Goal: Information Seeking & Learning: Learn about a topic

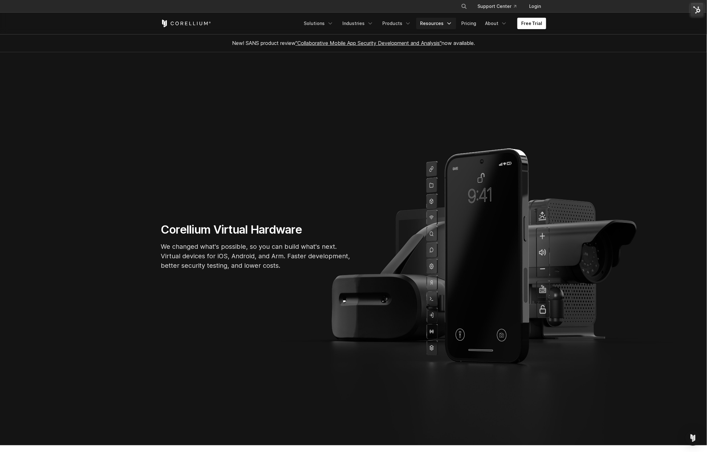
click at [445, 20] on link "Resources" at bounding box center [436, 23] width 40 height 11
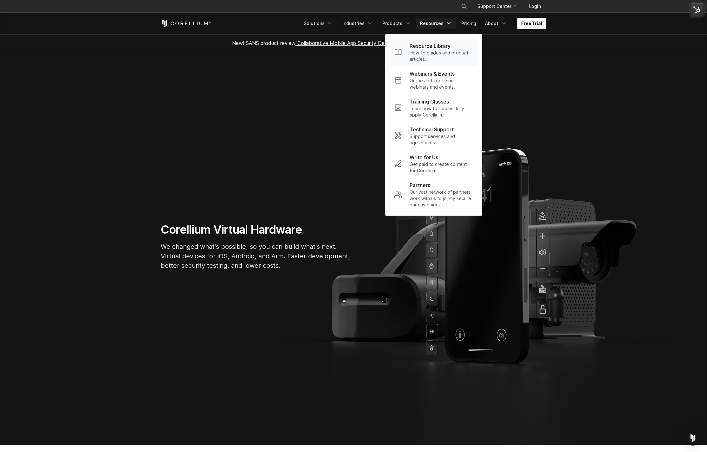
click at [431, 51] on p "How-to guides and product articles." at bounding box center [440, 56] width 63 height 13
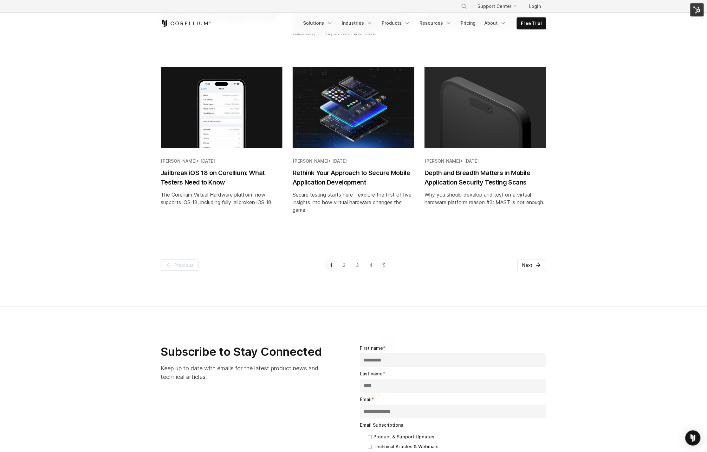
scroll to position [668, 0]
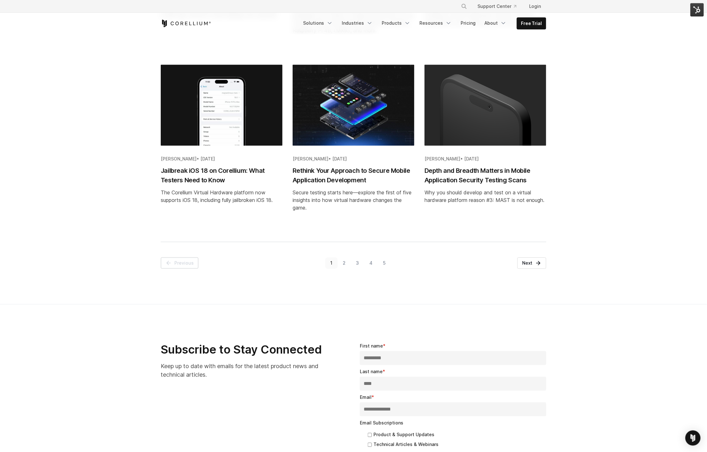
click at [344, 260] on link "2" at bounding box center [343, 263] width 13 height 11
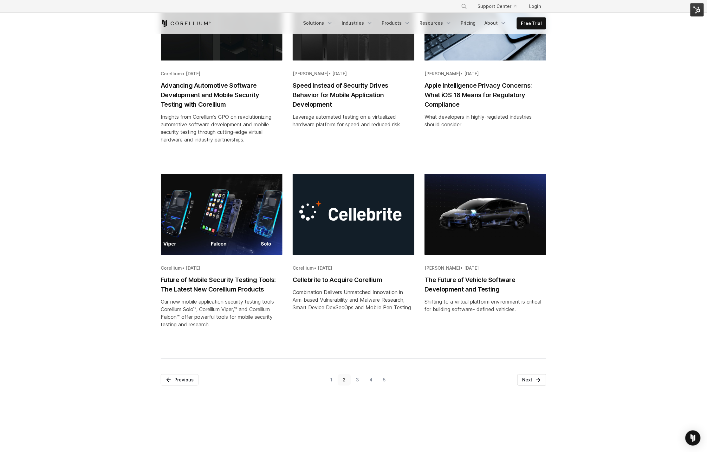
scroll to position [606, 0]
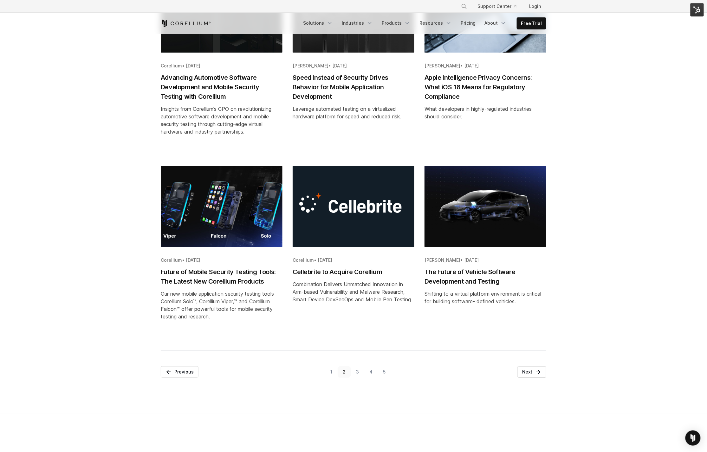
click at [356, 373] on link "3" at bounding box center [357, 372] width 13 height 11
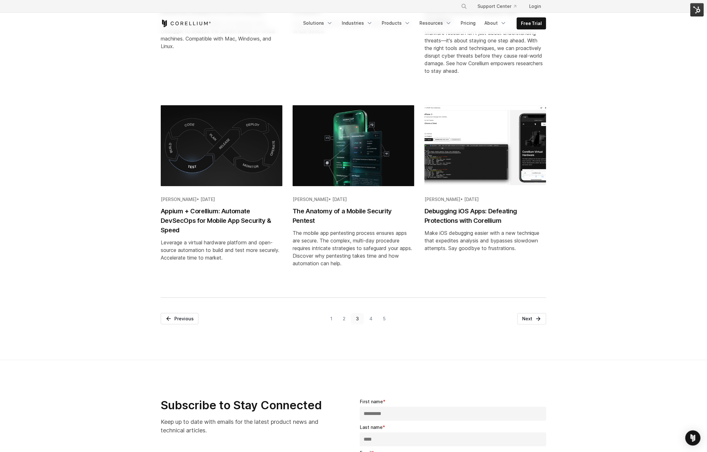
scroll to position [634, 0]
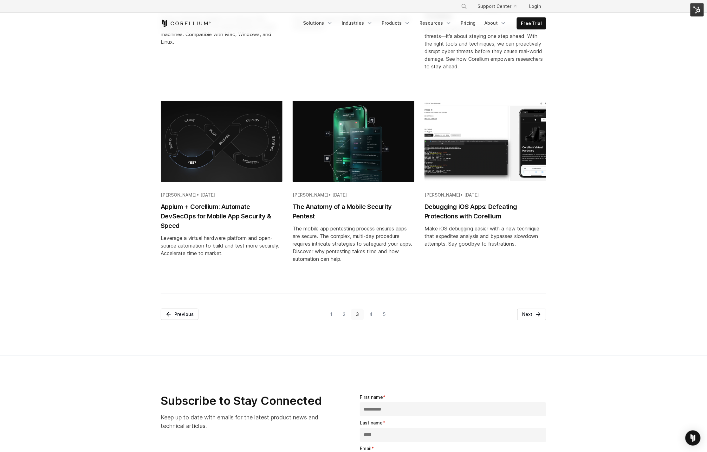
click at [373, 320] on link "4" at bounding box center [371, 314] width 14 height 11
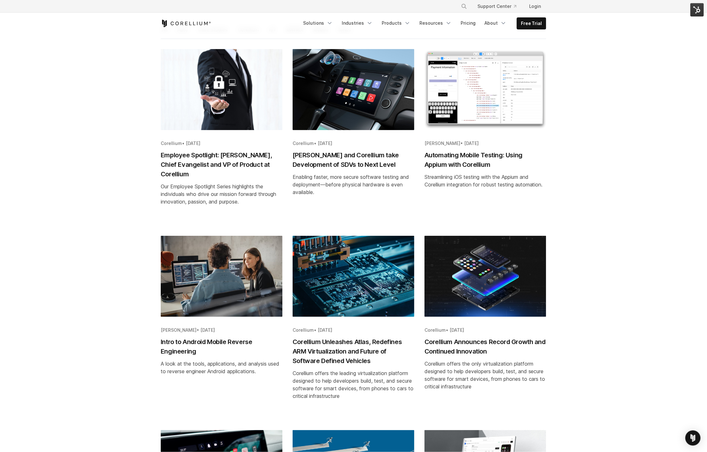
scroll to position [110, 0]
click at [490, 102] on img "Blog post summary: Automating Mobile Testing: Using Appium with Corellium" at bounding box center [485, 89] width 122 height 81
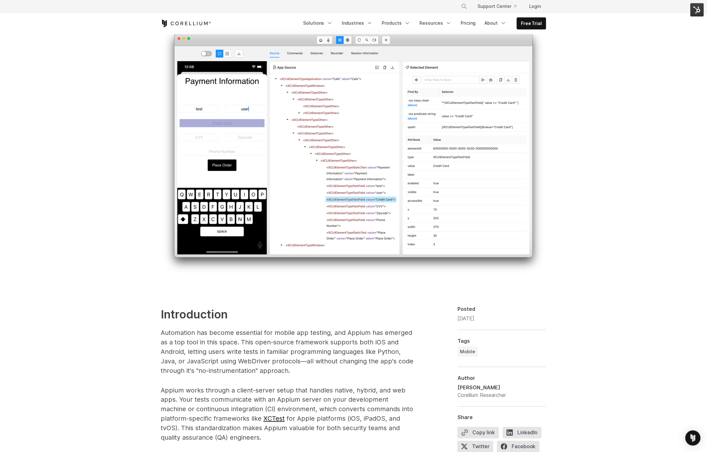
scroll to position [172, 0]
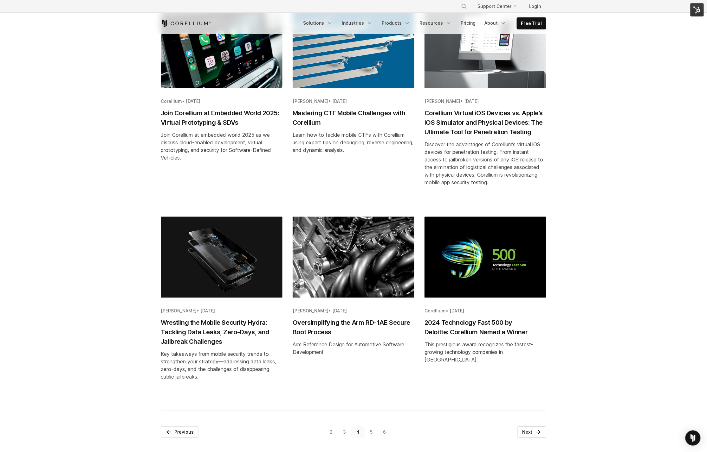
scroll to position [567, 0]
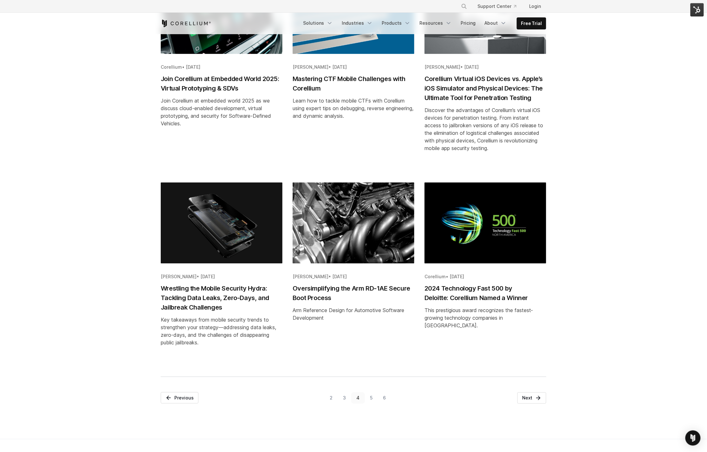
click at [372, 396] on link "5" at bounding box center [371, 398] width 13 height 11
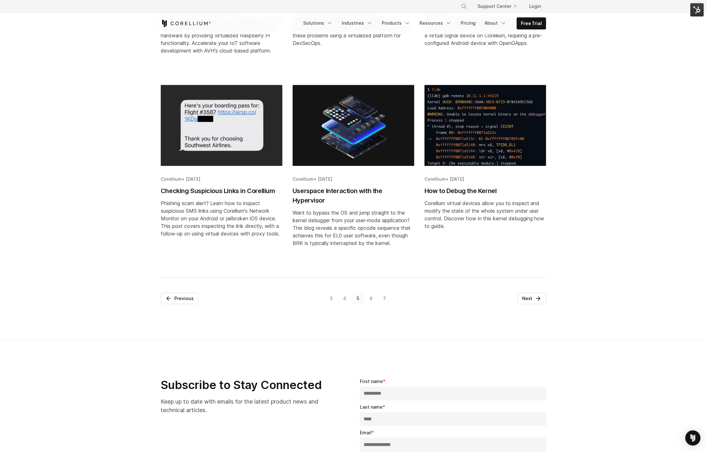
scroll to position [674, 0]
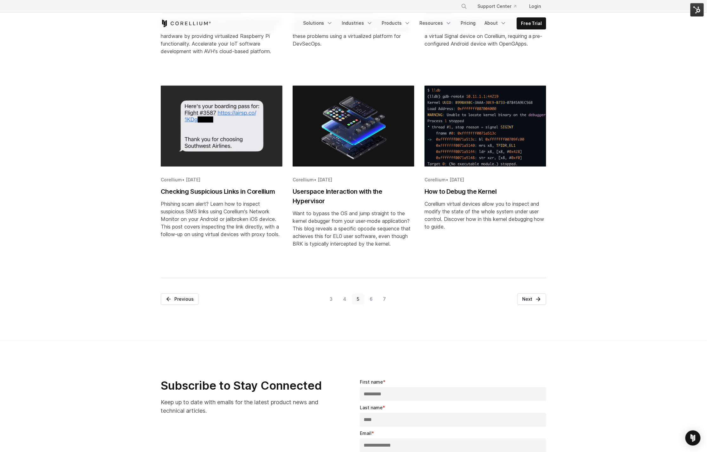
click at [371, 305] on link "6" at bounding box center [370, 299] width 13 height 11
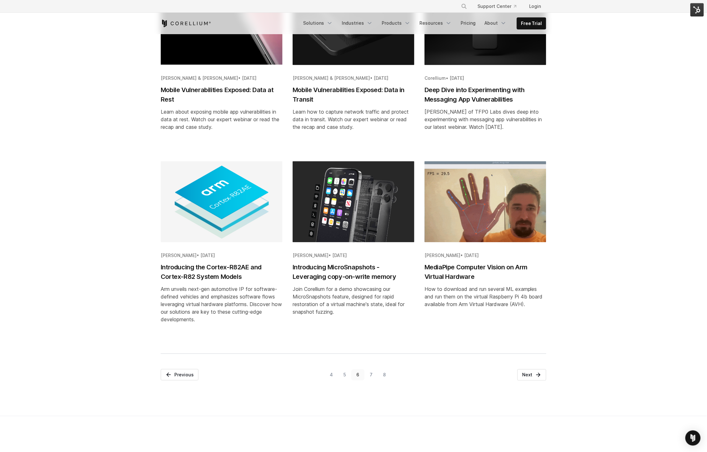
scroll to position [548, 0]
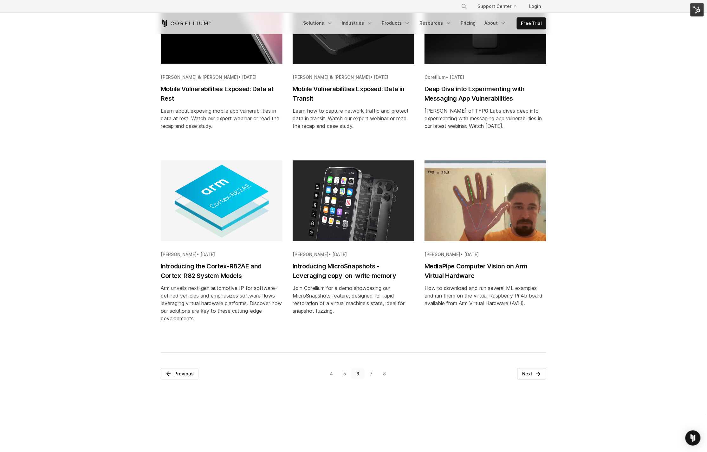
click at [372, 374] on link "7" at bounding box center [370, 373] width 13 height 11
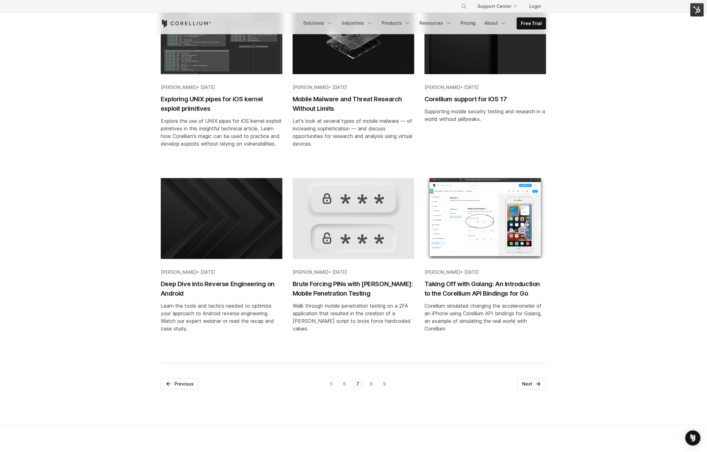
scroll to position [536, 0]
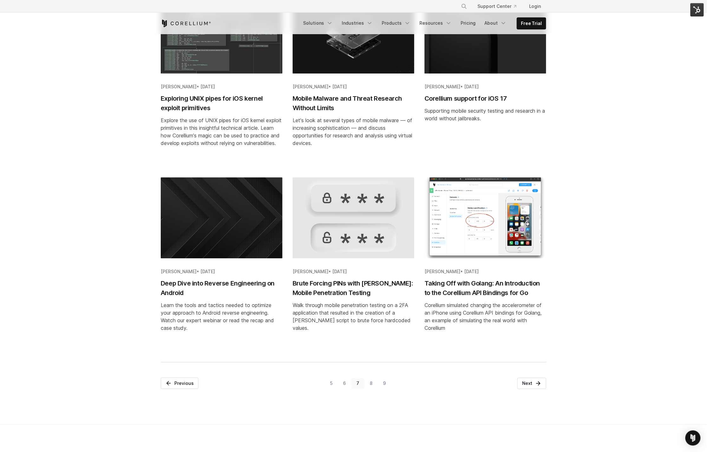
click at [370, 389] on link "8" at bounding box center [370, 383] width 13 height 11
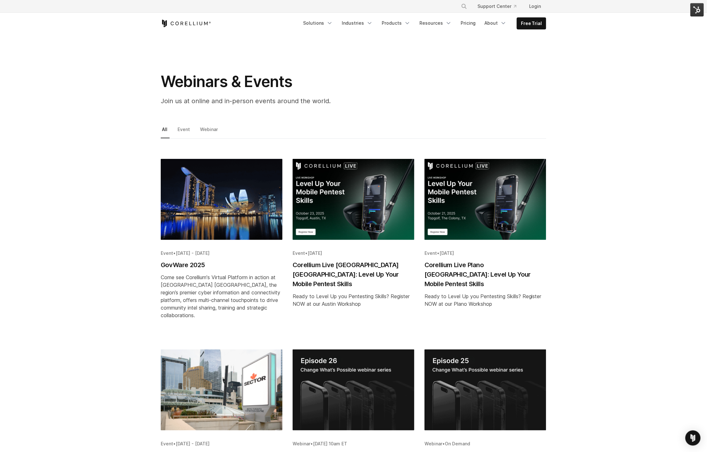
click at [116, 201] on div "All Event Webinar *** ***** ******* Event • [DATE] - [DATE] GovWare 2025 Come s…" at bounding box center [353, 364] width 694 height 478
